Goal: Task Accomplishment & Management: Manage account settings

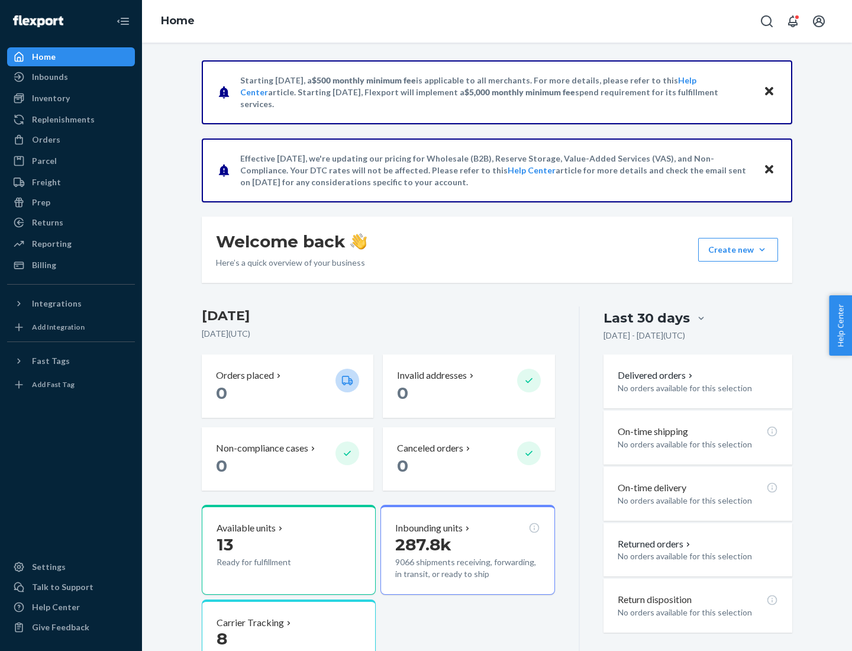
click at [762, 250] on button "Create new Create new inbound Create new order Create new product" at bounding box center [738, 250] width 80 height 24
click at [40, 202] on div "Prep" at bounding box center [41, 202] width 18 height 12
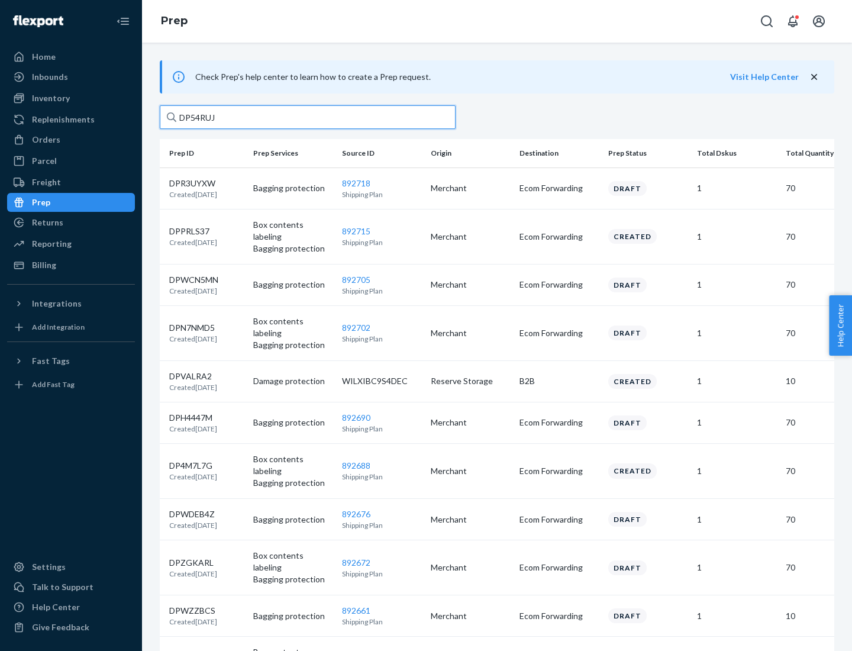
type input "DP54RUJL"
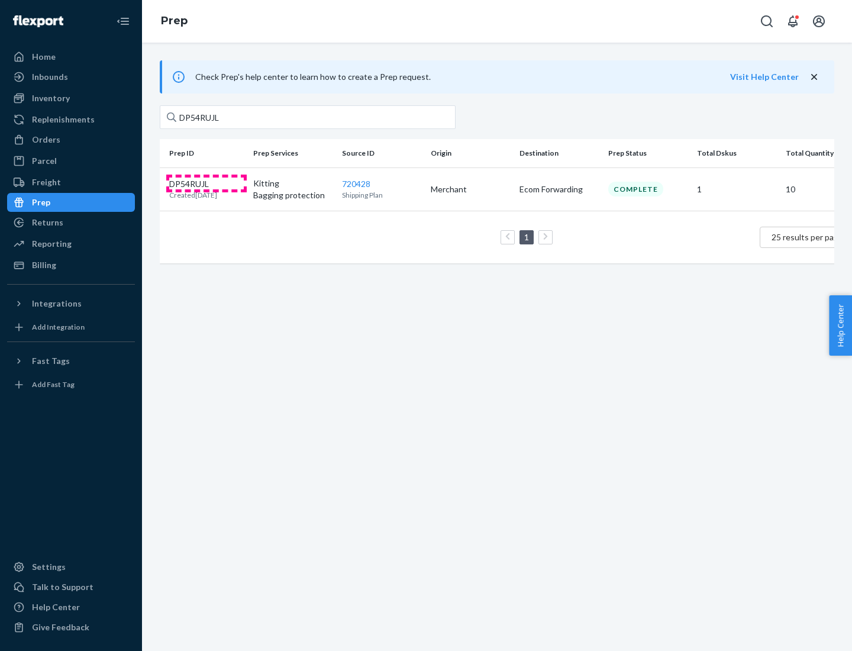
click at [206, 183] on p "DP54RUJL" at bounding box center [193, 184] width 48 height 12
